Goal: Check status

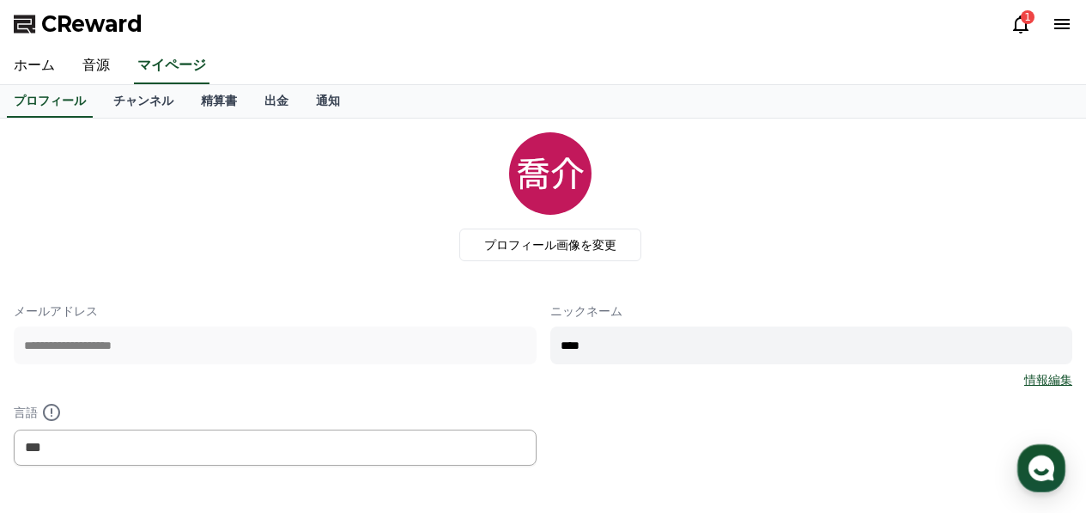
click at [1010, 26] on div "CReward 1" at bounding box center [543, 24] width 1086 height 48
click at [1012, 26] on icon at bounding box center [1021, 24] width 21 height 21
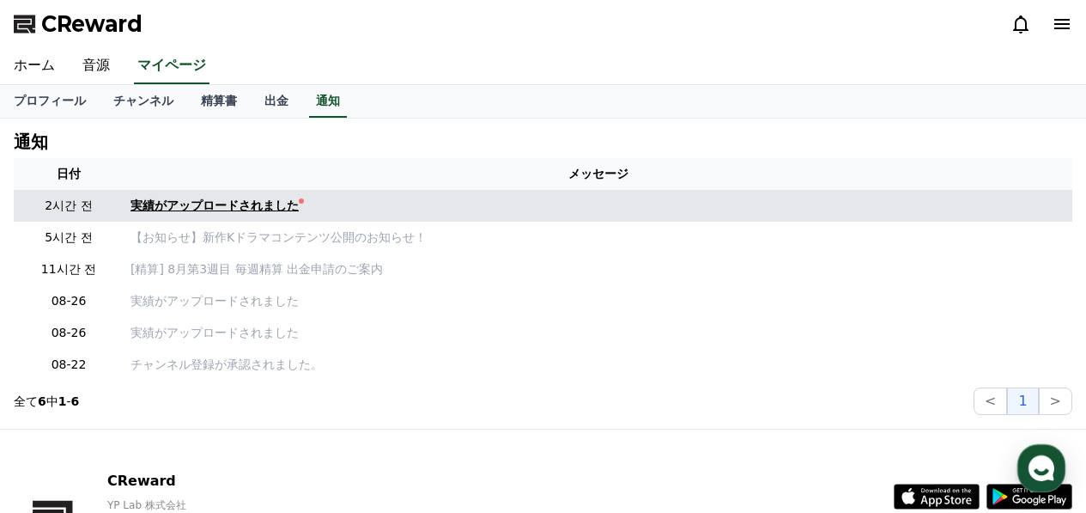
click at [307, 212] on link "実績がアップロードされました" at bounding box center [598, 206] width 935 height 18
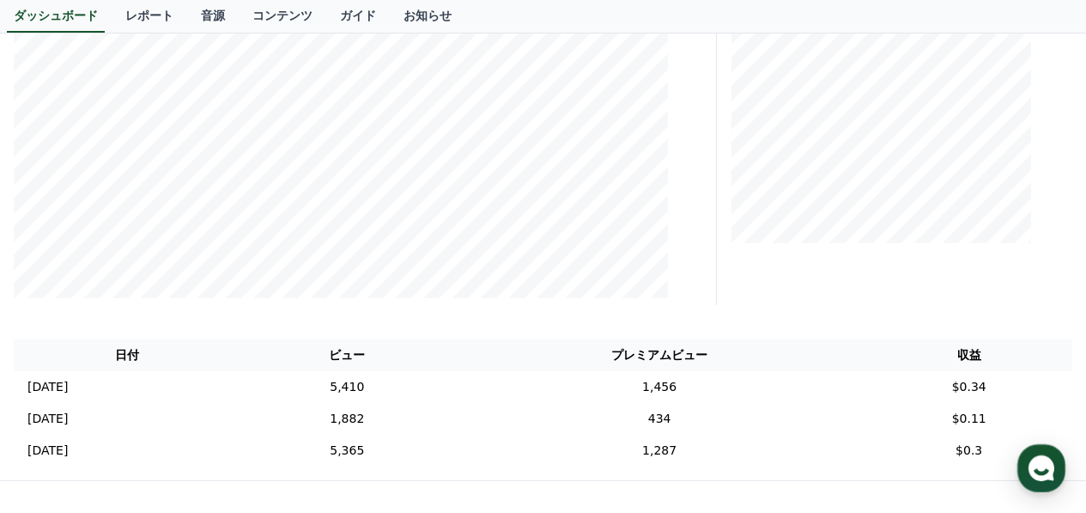
scroll to position [343, 0]
click at [453, 379] on td "5,410" at bounding box center [347, 385] width 212 height 32
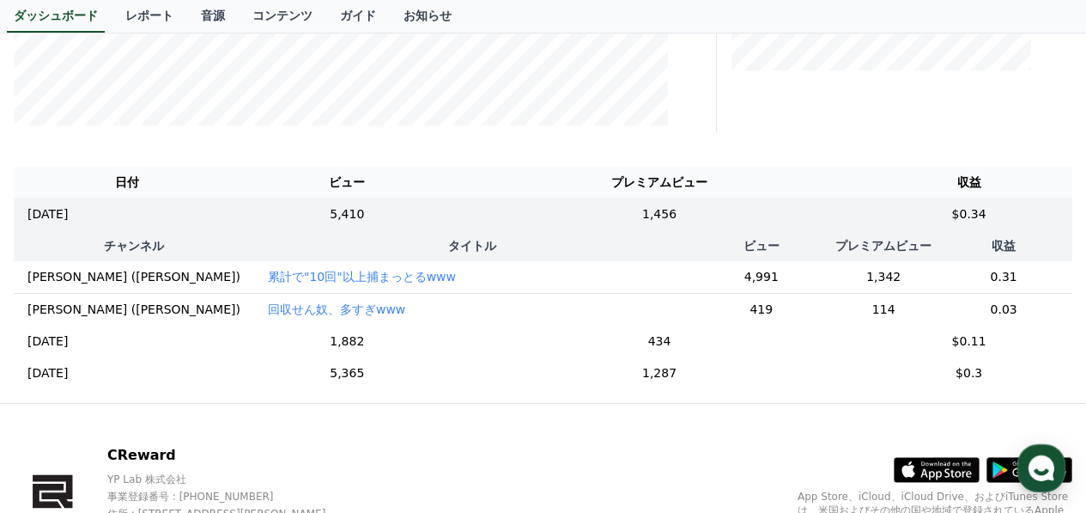
scroll to position [515, 0]
click at [450, 209] on td "5,410" at bounding box center [347, 213] width 212 height 32
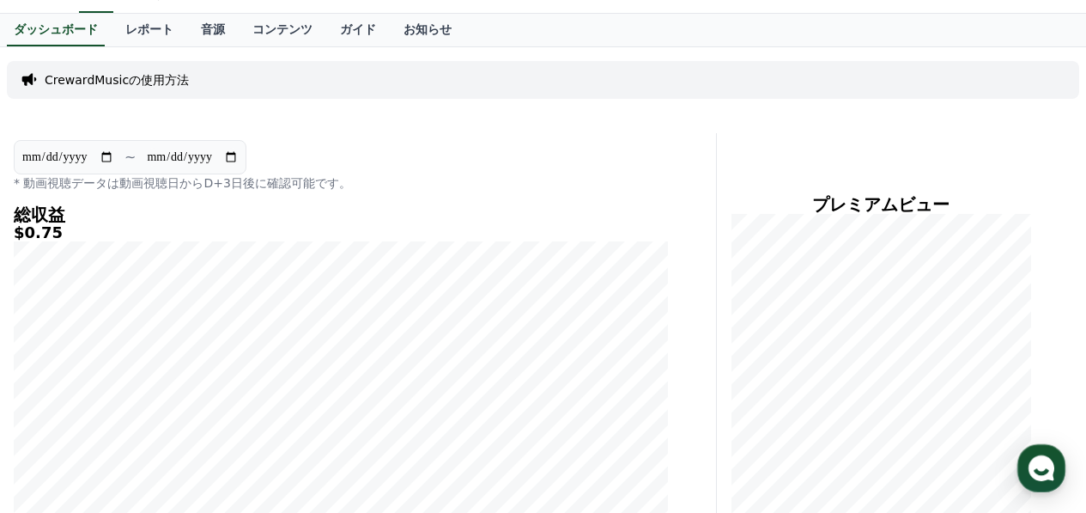
scroll to position [0, 0]
